Goal: Task Accomplishment & Management: Manage account settings

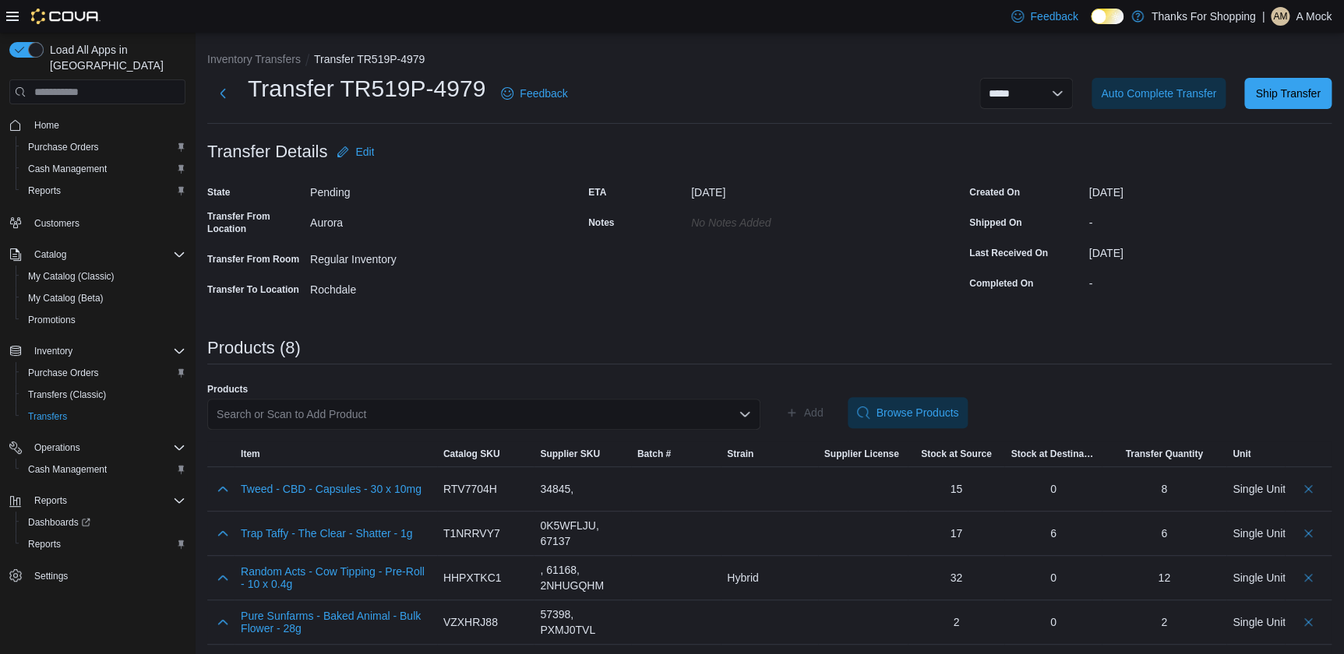
click at [864, 270] on div "ETA [DATE] Notes No Notes added" at bounding box center [769, 241] width 362 height 122
click at [368, 150] on span "Edit" at bounding box center [364, 152] width 19 height 16
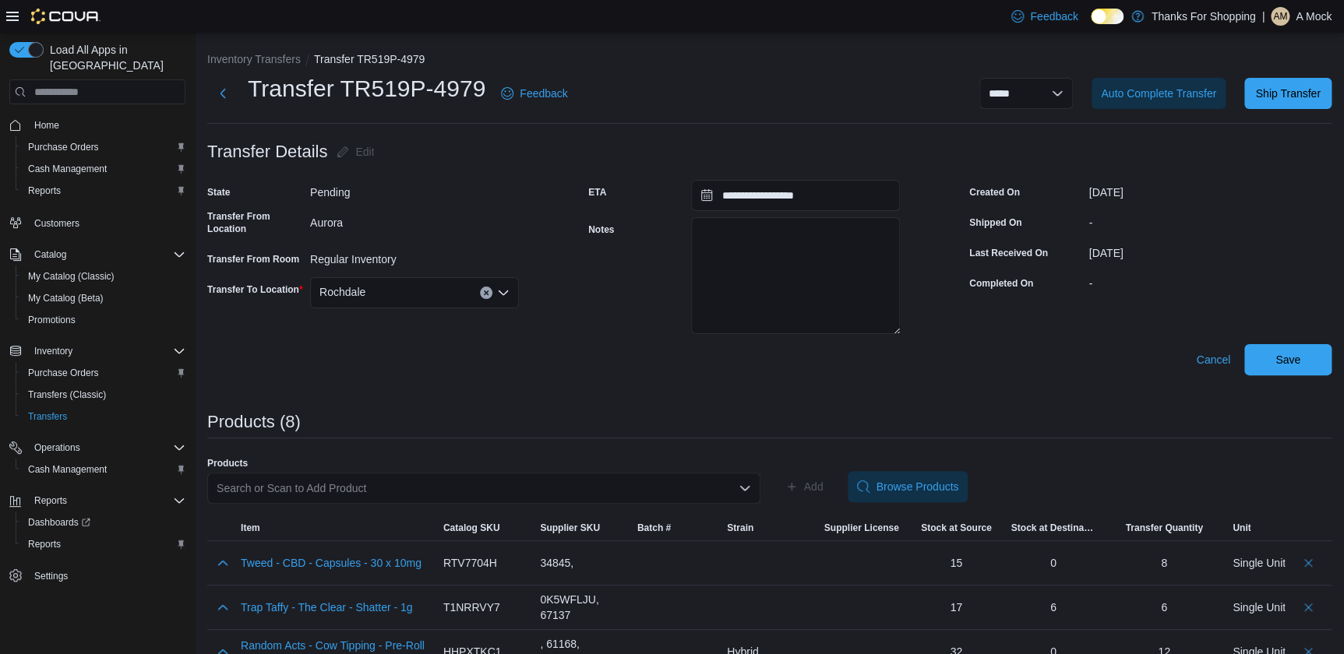
click at [625, 320] on div "Notes" at bounding box center [636, 276] width 97 height 119
click at [224, 87] on button "Next" at bounding box center [222, 92] width 31 height 31
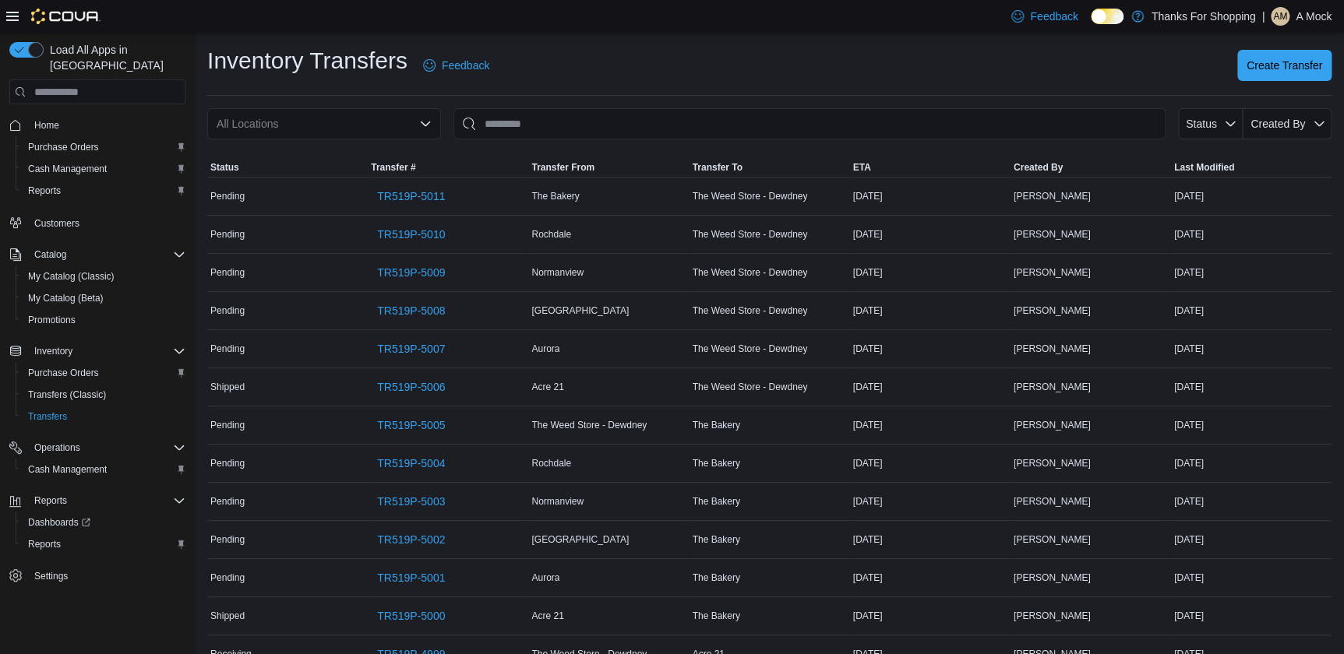
click at [354, 131] on div "All Locations" at bounding box center [324, 123] width 234 height 31
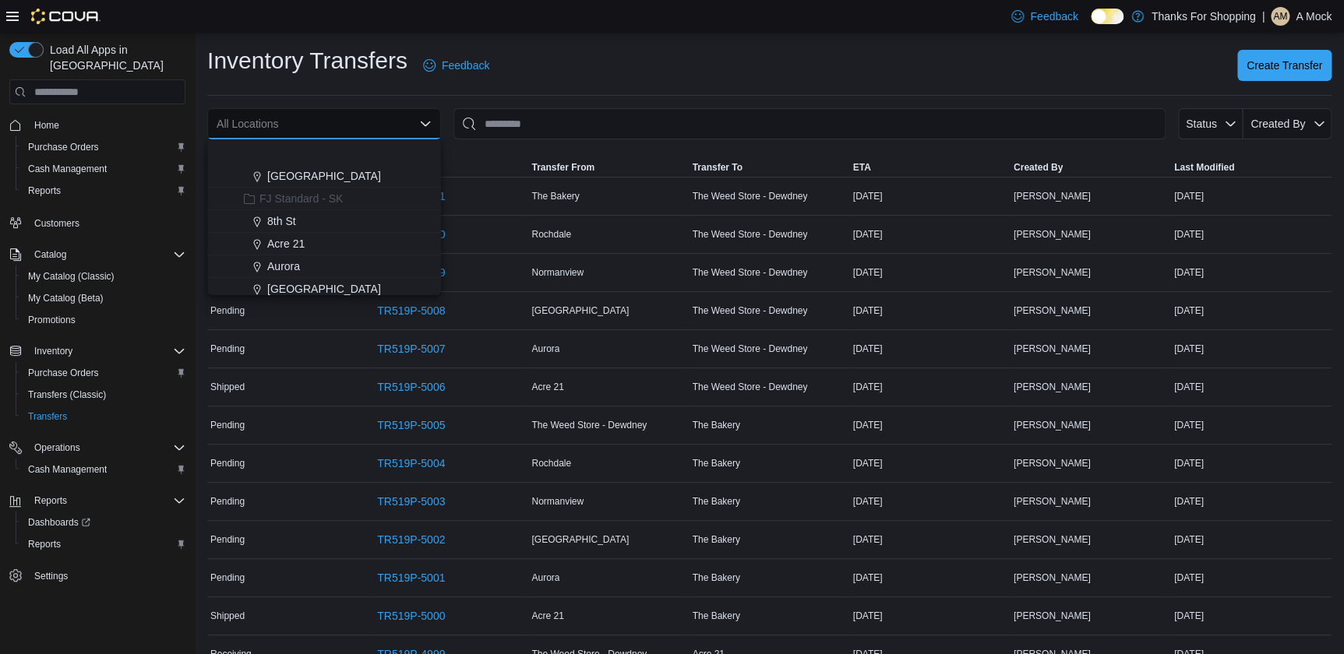
scroll to position [212, 0]
click at [303, 204] on div "Aurora" at bounding box center [333, 210] width 196 height 16
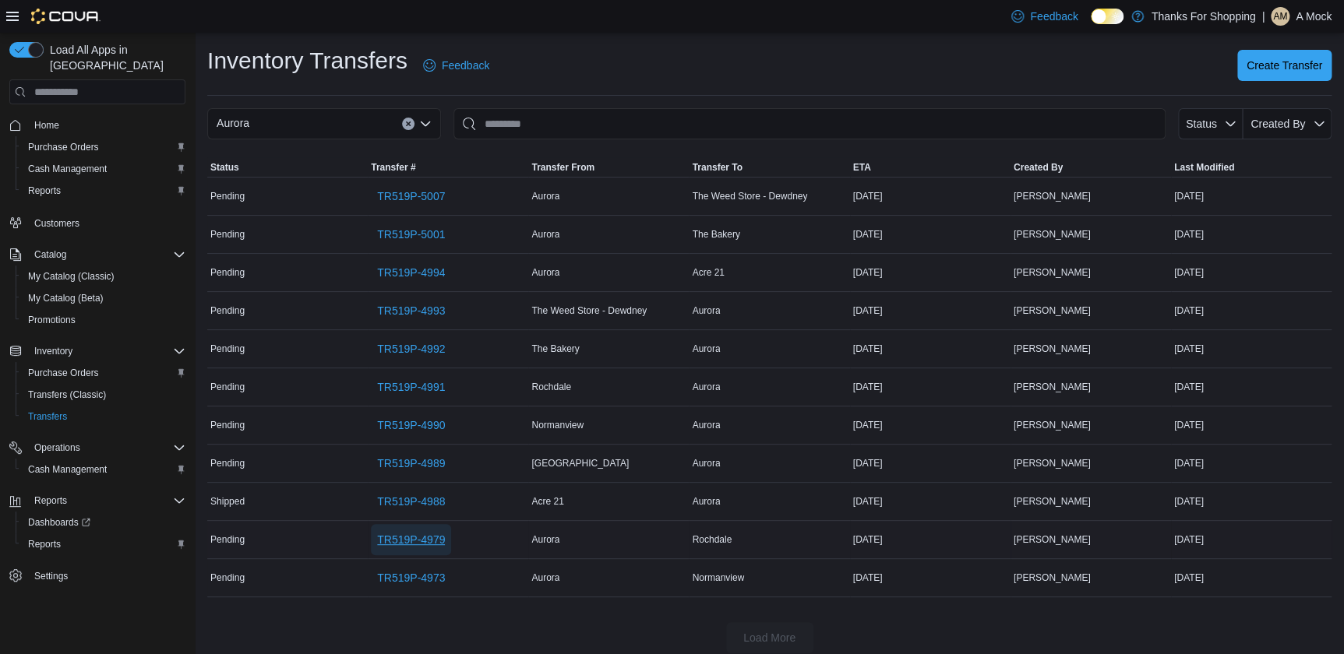
click at [428, 538] on span "TR519P-4979" at bounding box center [411, 540] width 68 height 16
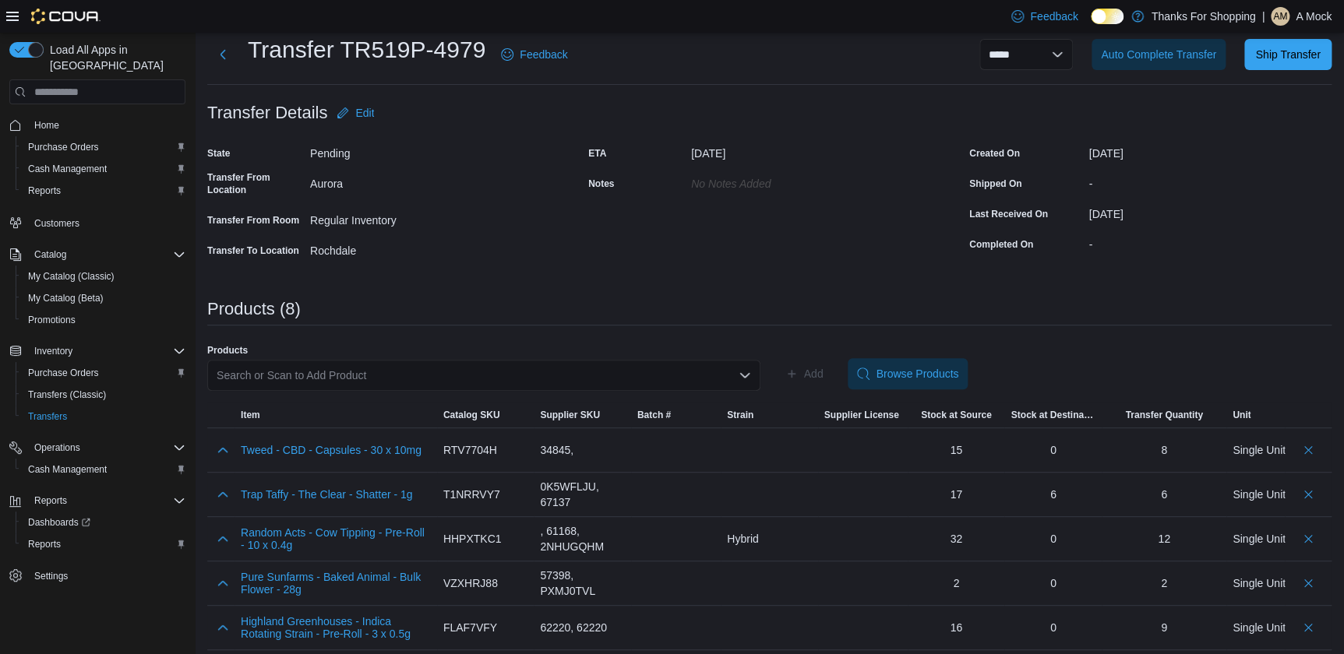
scroll to position [38, 0]
click at [756, 349] on div "Products" at bounding box center [483, 351] width 553 height 12
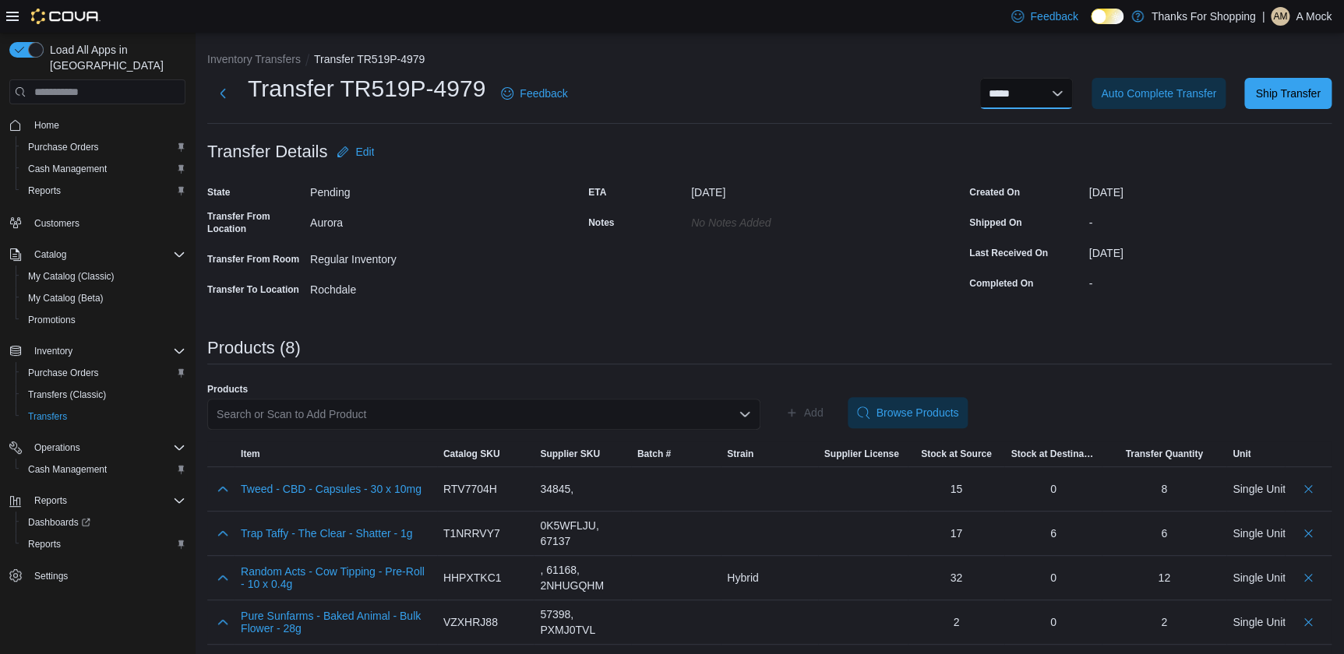
click at [1073, 89] on select "**********" at bounding box center [1025, 93] width 93 height 31
click at [904, 126] on div "**********" at bounding box center [769, 436] width 1124 height 771
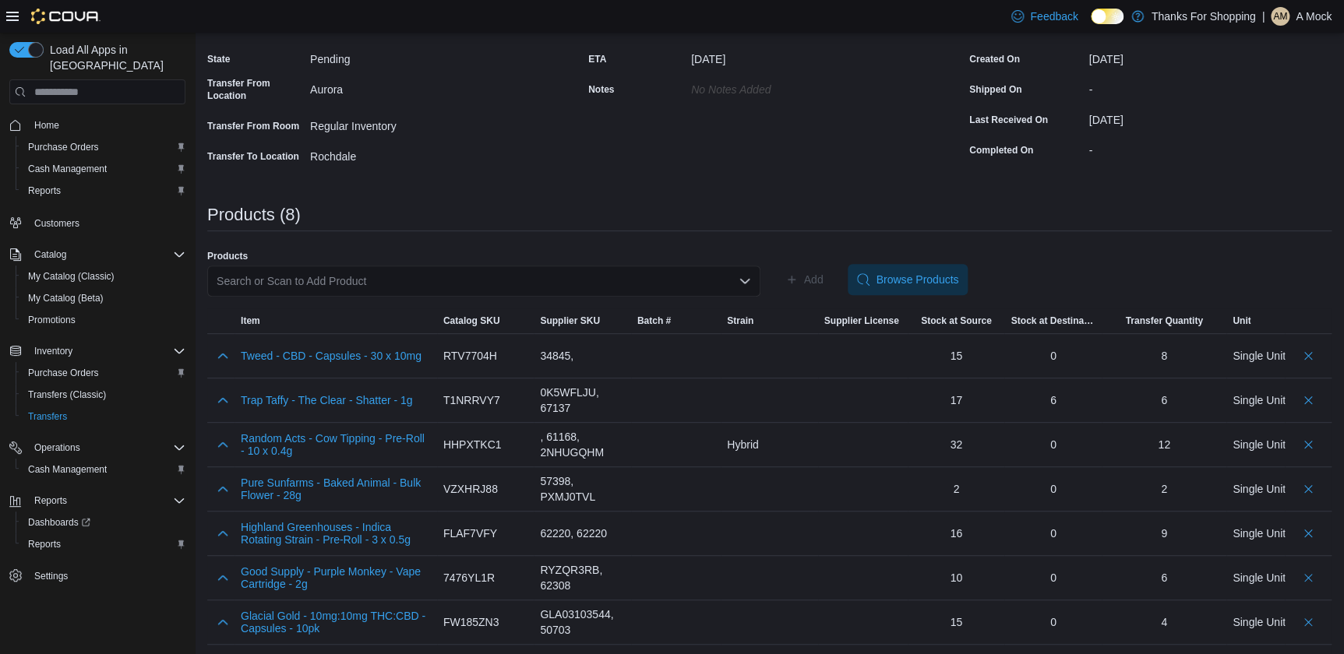
scroll to position [109, 0]
